Goal: Information Seeking & Learning: Learn about a topic

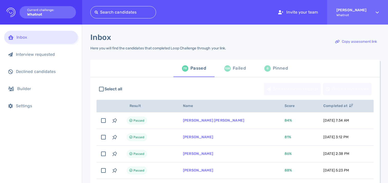
click at [210, 93] on div "Select all Send interview request Decline candidates" at bounding box center [234, 89] width 277 height 17
click at [237, 71] on div "Failed" at bounding box center [239, 69] width 13 height 8
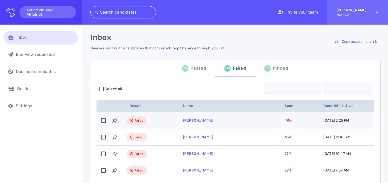
click at [237, 128] on td "[PERSON_NAME]" at bounding box center [228, 121] width 102 height 17
checkbox input "true"
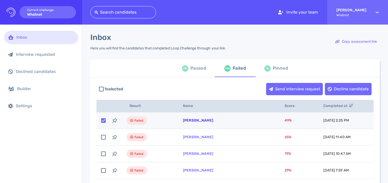
click at [202, 119] on link "[PERSON_NAME]" at bounding box center [198, 120] width 30 height 4
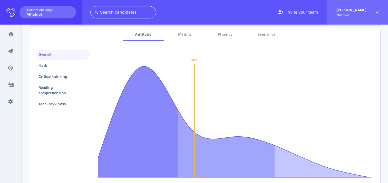
scroll to position [84, 0]
click at [141, 34] on span "Aptitude" at bounding box center [143, 35] width 35 height 6
click at [186, 33] on span "Writing" at bounding box center [184, 35] width 35 height 6
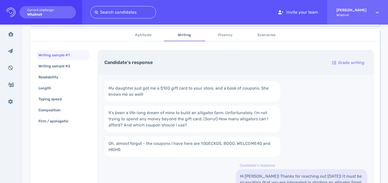
click at [230, 35] on span "Fluency" at bounding box center [225, 35] width 35 height 6
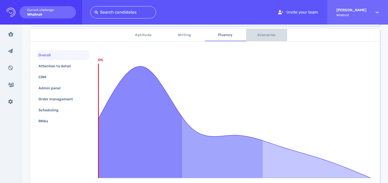
click at [260, 34] on span "Scenarios" at bounding box center [266, 35] width 35 height 6
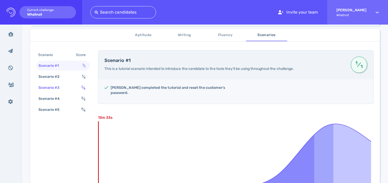
drag, startPoint x: 72, startPoint y: 77, endPoint x: 77, endPoint y: 87, distance: 10.9
click at [72, 77] on div "Scenario #2 1 ⁄ 4" at bounding box center [63, 77] width 54 height 10
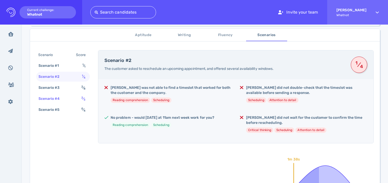
drag, startPoint x: 77, startPoint y: 87, endPoint x: 80, endPoint y: 96, distance: 9.9
click at [77, 87] on div "Scenario #3 2 ⁄ 8" at bounding box center [63, 88] width 54 height 10
click at [81, 97] on div "2 ⁄ 3" at bounding box center [84, 98] width 8 height 7
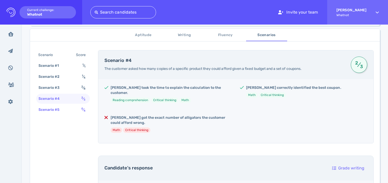
click at [79, 111] on div "Scenario #5 0 ⁄ 4" at bounding box center [63, 110] width 54 height 10
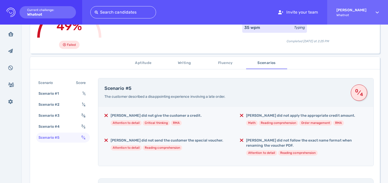
scroll to position [0, 0]
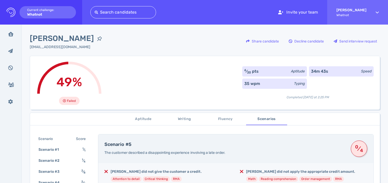
click at [149, 69] on div "49% Failed 6 ⁄ 20 pts Aptitude 34m 43s Speed 35 wpm Typing Completed [DATE] at …" at bounding box center [205, 83] width 350 height 54
click at [57, 40] on span "[PERSON_NAME]" at bounding box center [62, 39] width 64 height 12
copy div "[PERSON_NAME]"
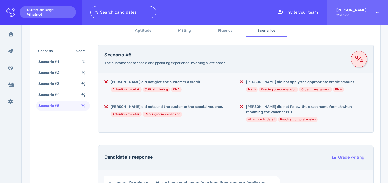
click at [214, 83] on div "[PERSON_NAME] did not give the customer a credit. Attention to detail Critical …" at bounding box center [167, 88] width 127 height 17
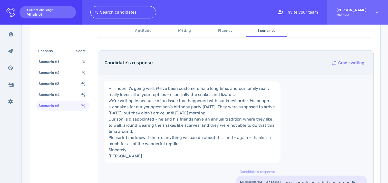
scroll to position [197, 0]
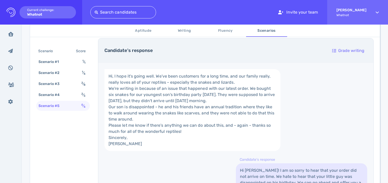
click at [206, 95] on link "Hi, I hope it's going well. We've been customers for a long time, and our famil…" at bounding box center [192, 110] width 176 height 82
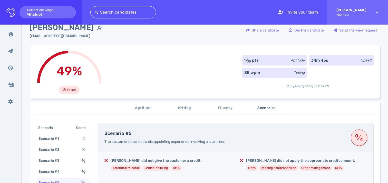
scroll to position [0, 0]
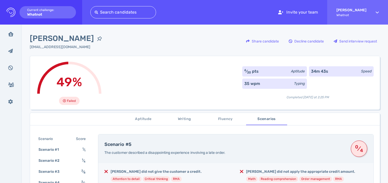
click at [154, 94] on div "49% Failed 6 ⁄ 20 pts Aptitude 34m 43s Speed 35 wpm Typing Completed [DATE] at …" at bounding box center [205, 83] width 350 height 54
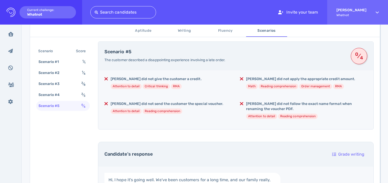
scroll to position [93, 0]
